Goal: Transaction & Acquisition: Obtain resource

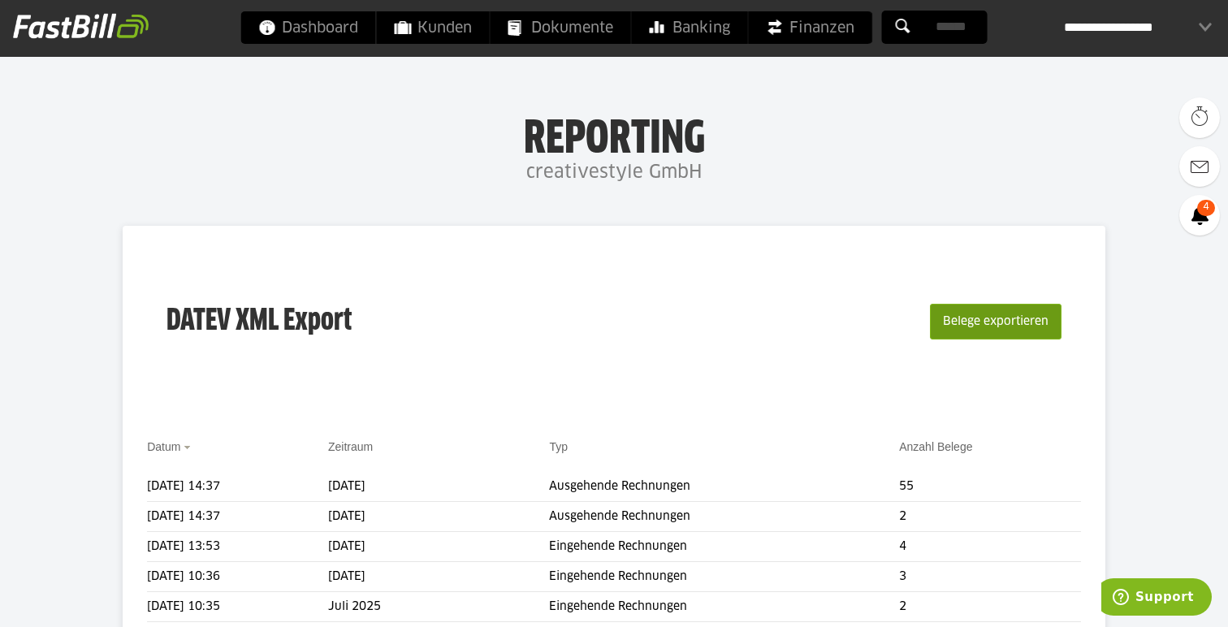
click at [966, 326] on button "Belege exportieren" at bounding box center [996, 322] width 132 height 36
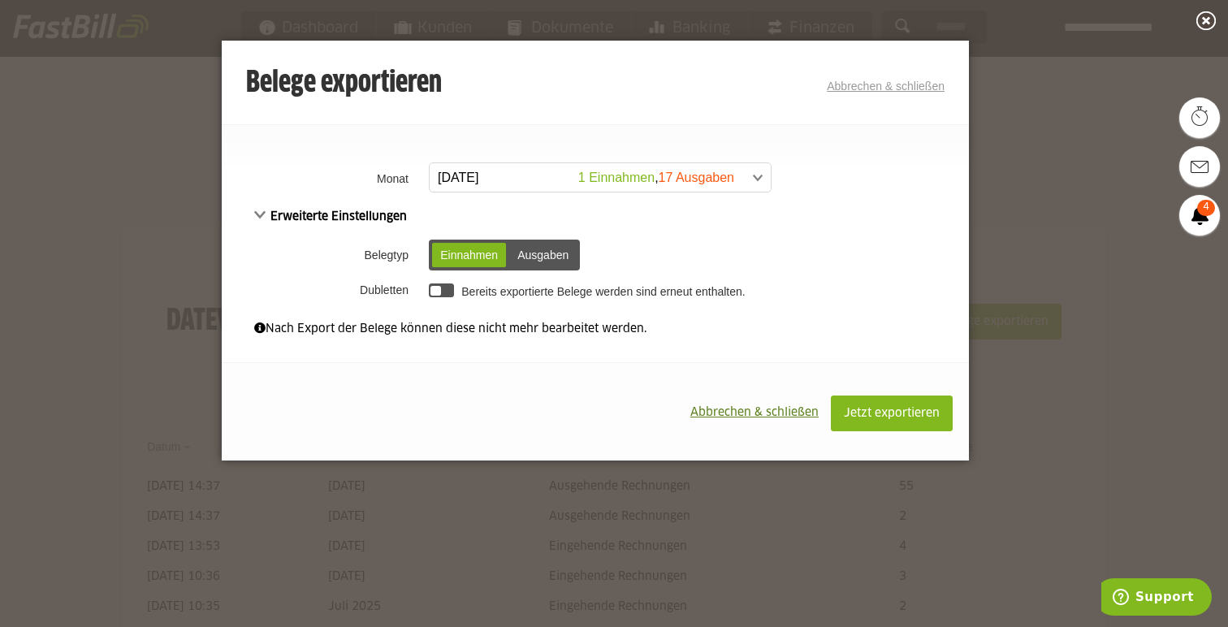
click at [687, 179] on span at bounding box center [591, 177] width 341 height 29
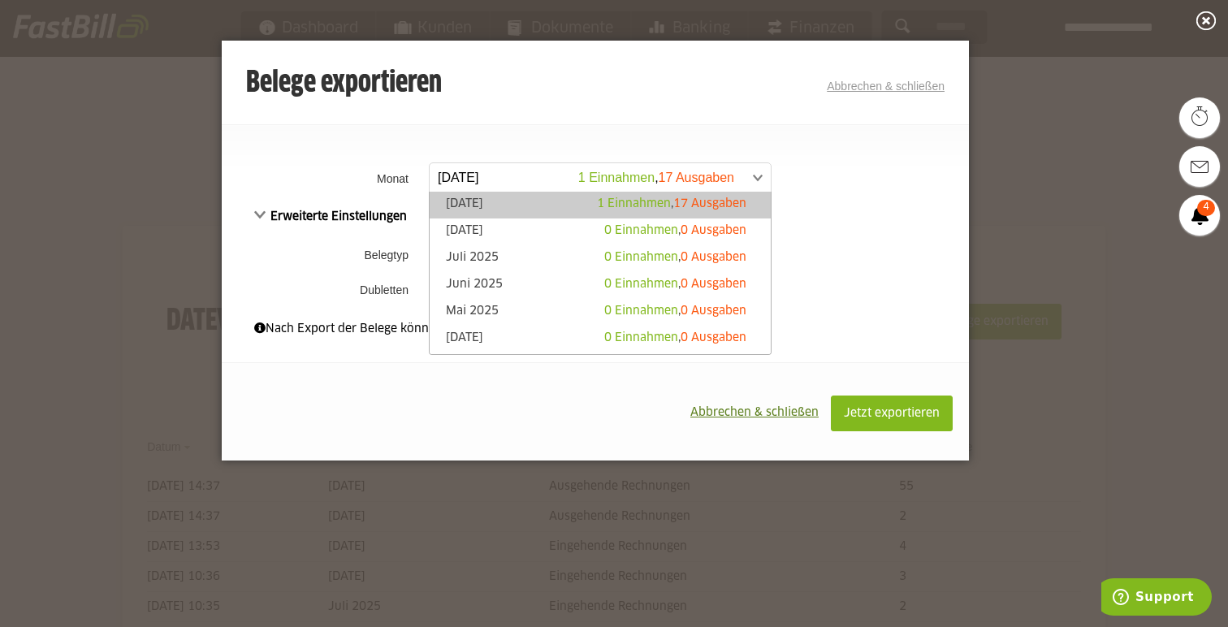
click at [688, 199] on span "17 Ausgaben" at bounding box center [709, 203] width 73 height 11
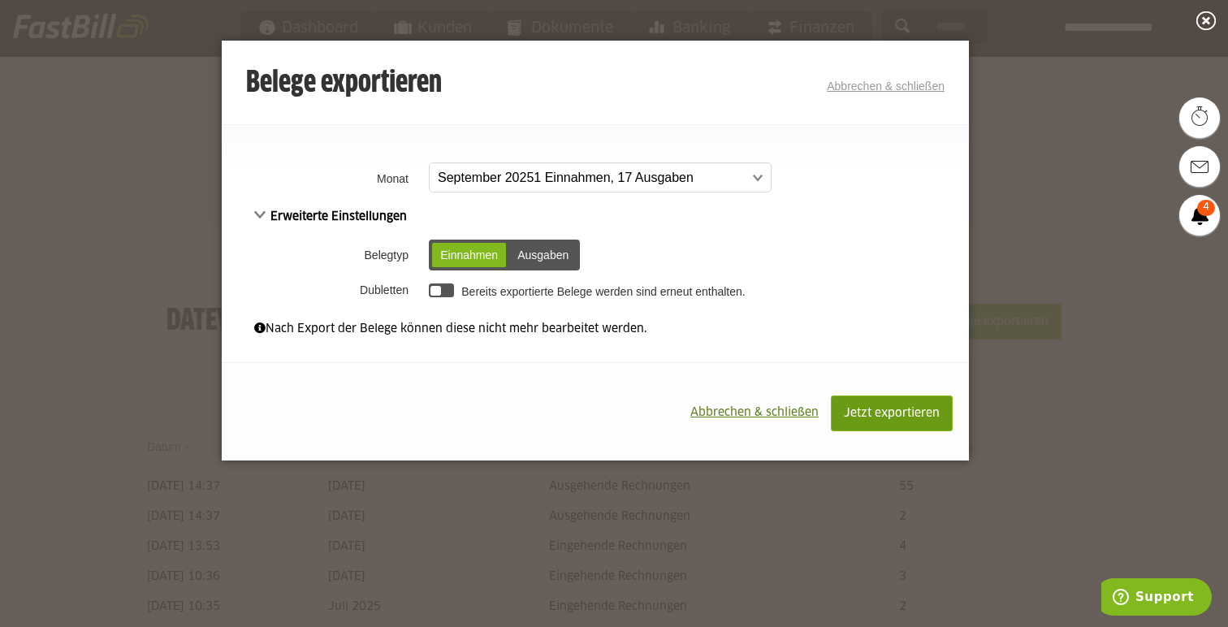
click at [873, 410] on span "Jetzt exportieren" at bounding box center [892, 413] width 96 height 11
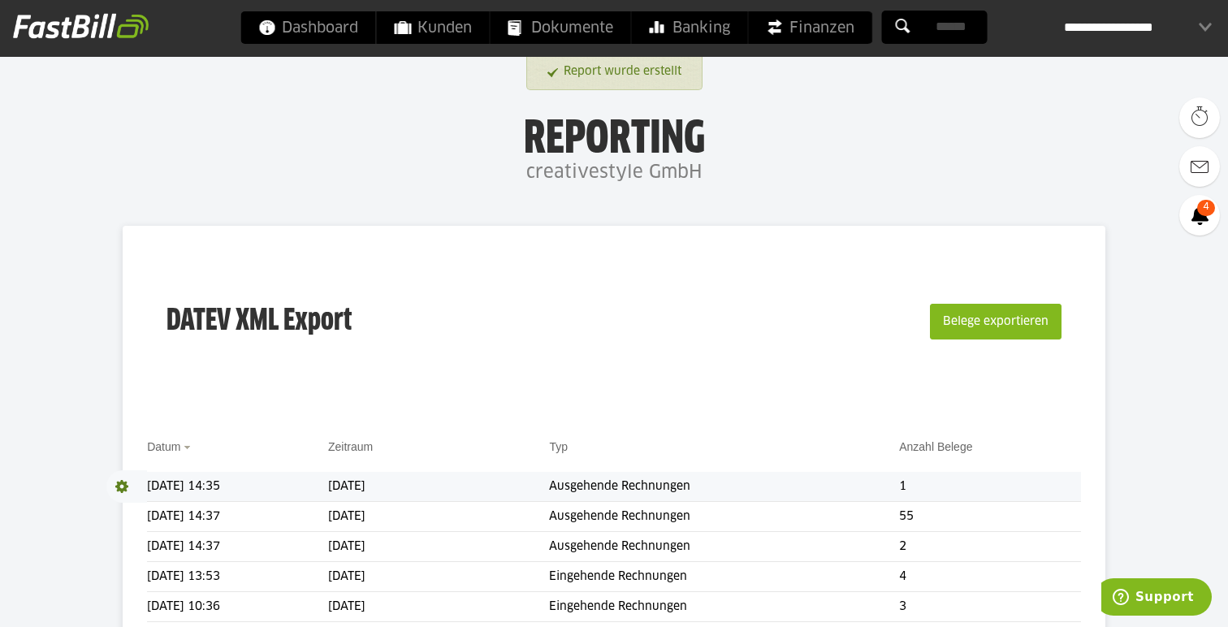
click at [128, 483] on span at bounding box center [126, 486] width 41 height 32
click at [136, 505] on link "Download" at bounding box center [149, 508] width 87 height 19
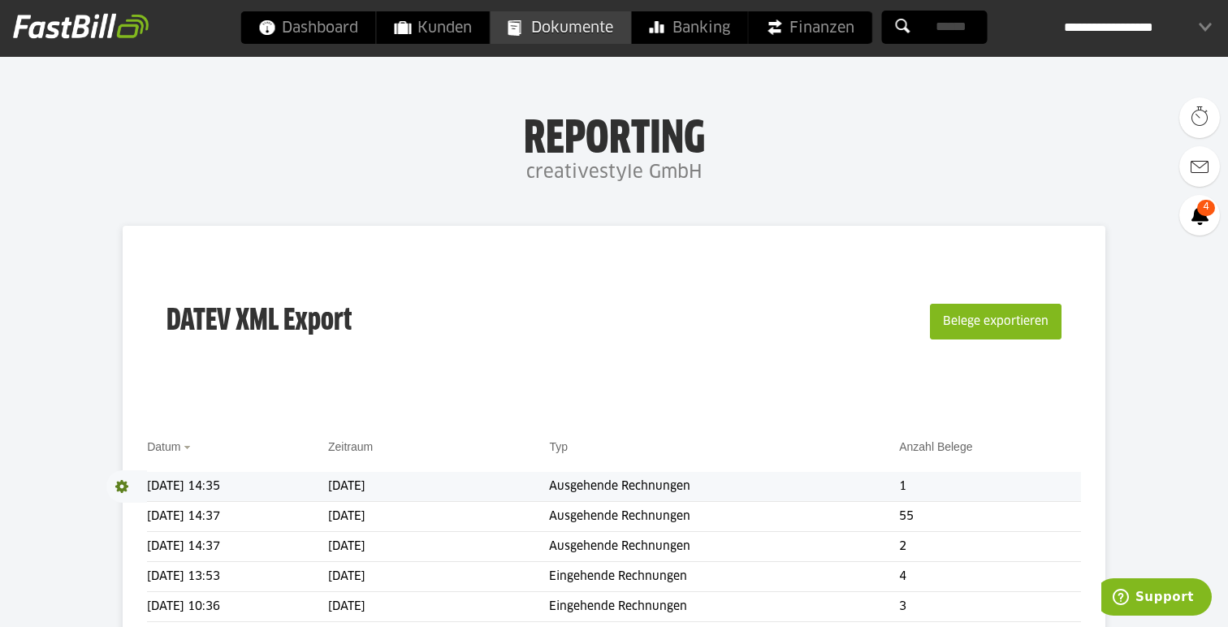
click at [610, 36] on span "Dokumente" at bounding box center [560, 27] width 105 height 32
